Goal: Information Seeking & Learning: Learn about a topic

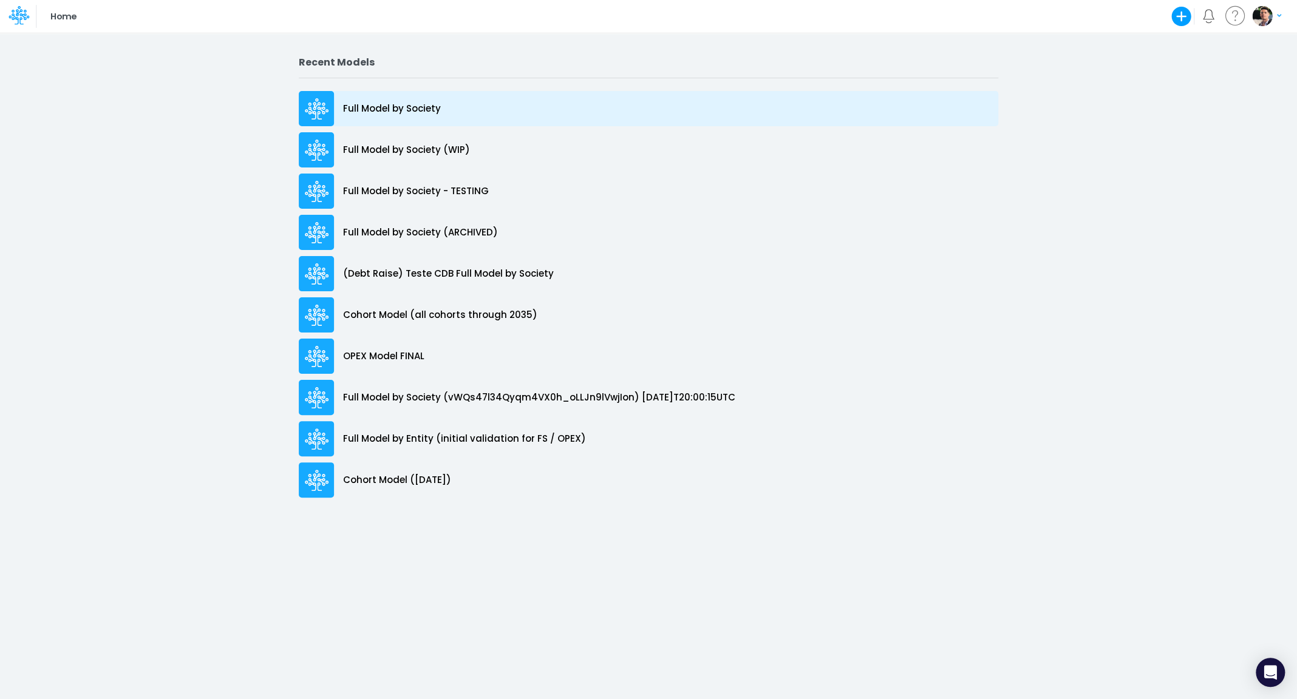
click at [401, 103] on p "Full Model by Society" at bounding box center [392, 109] width 98 height 14
